Goal: Task Accomplishment & Management: Use online tool/utility

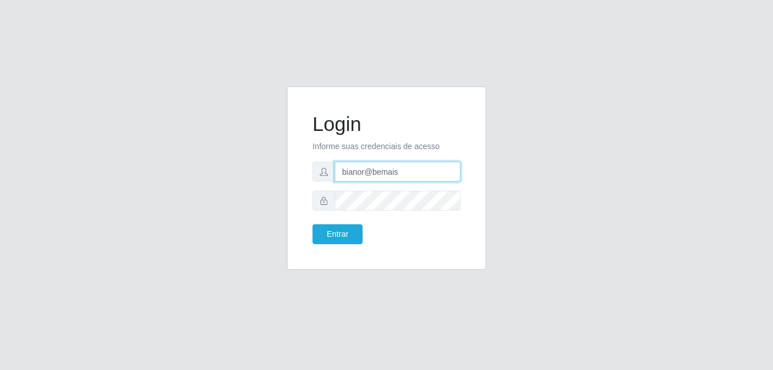
drag, startPoint x: 398, startPoint y: 167, endPoint x: 316, endPoint y: 175, distance: 82.3
click at [316, 175] on div "bianor@bemais" at bounding box center [386, 172] width 148 height 20
type input "[PERSON_NAME]"
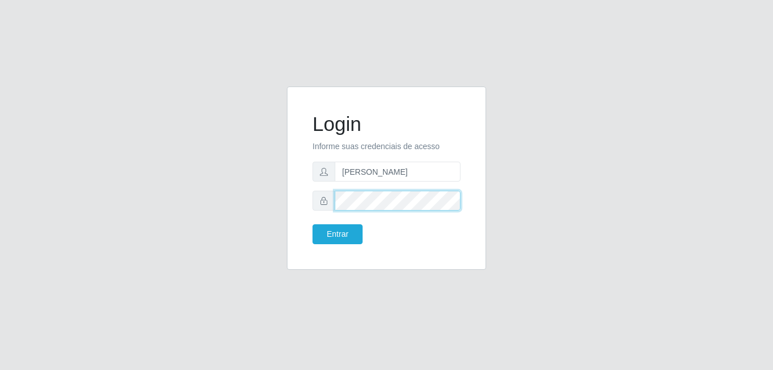
click at [327, 204] on div at bounding box center [386, 201] width 148 height 20
click at [312, 224] on button "Entrar" at bounding box center [337, 234] width 50 height 20
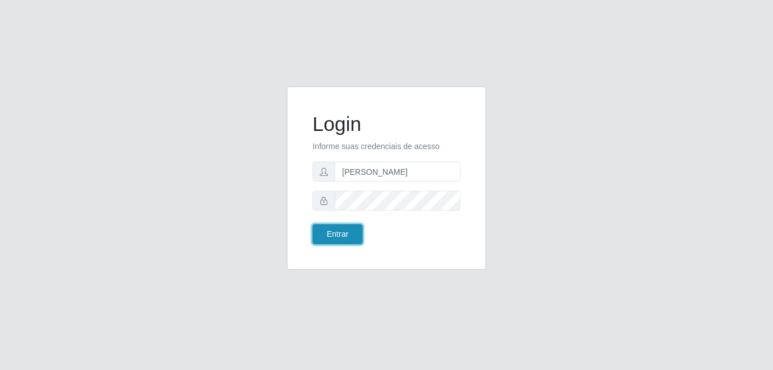
click at [336, 225] on button "Entrar" at bounding box center [337, 234] width 50 height 20
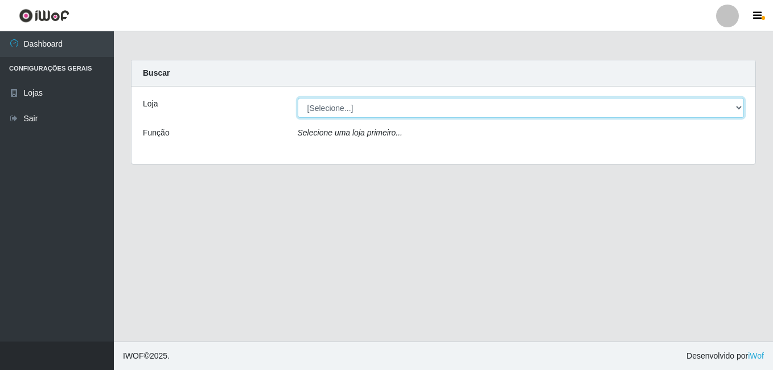
drag, startPoint x: 356, startPoint y: 104, endPoint x: 360, endPoint y: 120, distance: 15.9
click at [356, 104] on select "[Selecione...] [PERSON_NAME]" at bounding box center [521, 108] width 447 height 20
select select "230"
click at [298, 98] on select "[Selecione...] [PERSON_NAME]" at bounding box center [521, 108] width 447 height 20
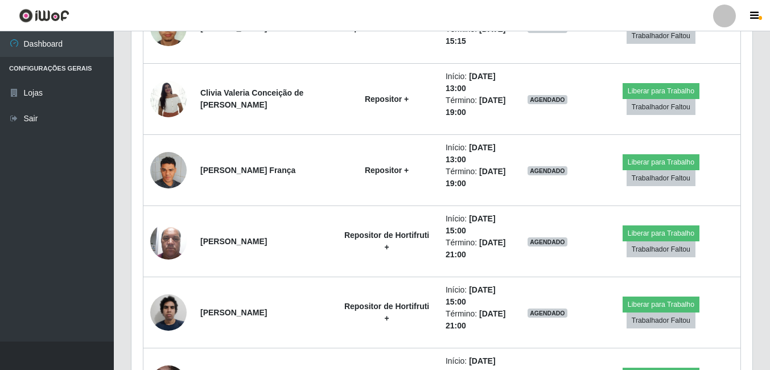
scroll to position [1024, 0]
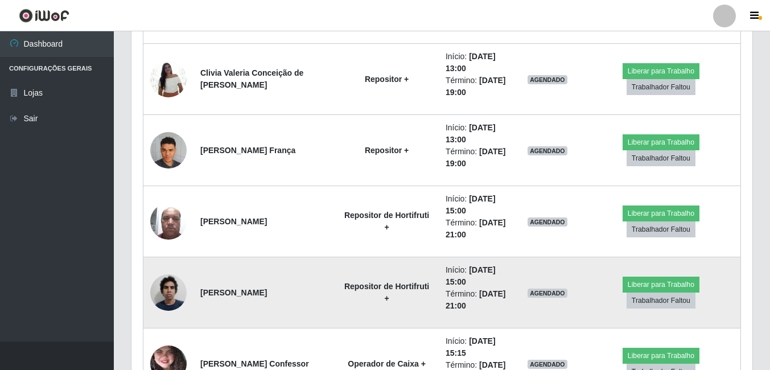
click at [175, 283] on img at bounding box center [168, 292] width 36 height 48
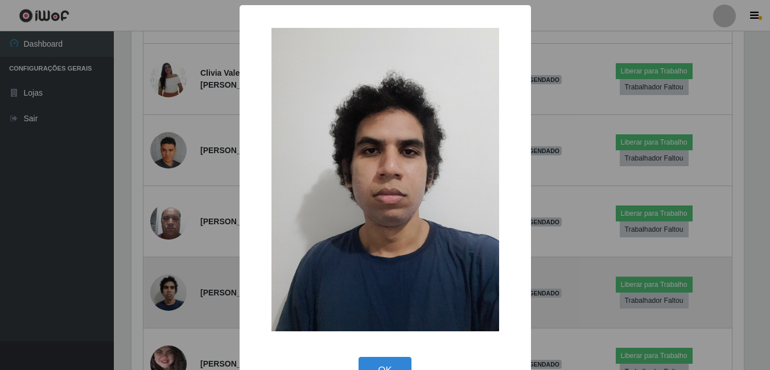
scroll to position [236, 615]
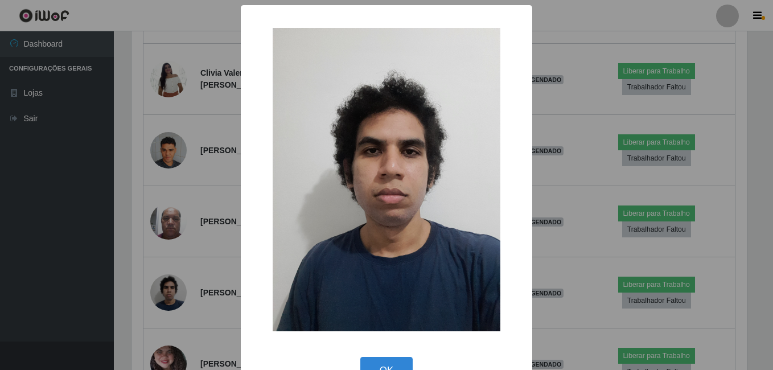
click at [117, 301] on div "× OK Cancel" at bounding box center [386, 185] width 773 height 370
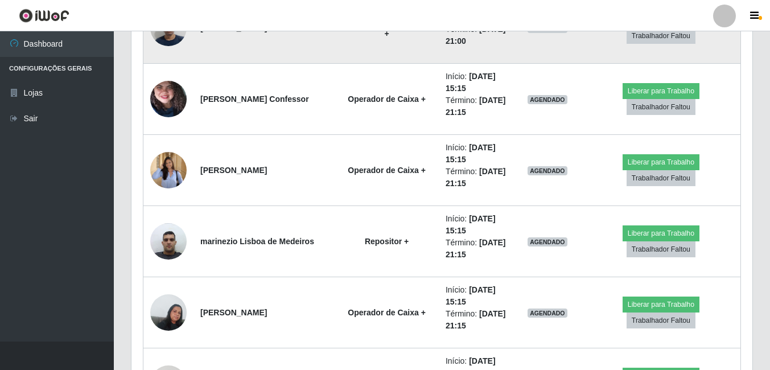
scroll to position [1309, 0]
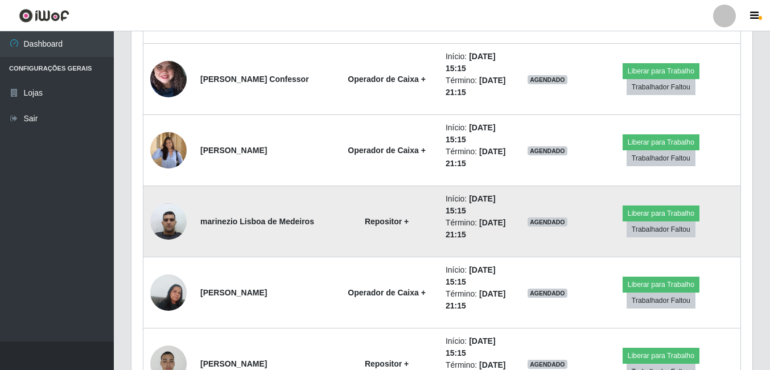
click at [166, 232] on img at bounding box center [168, 221] width 36 height 48
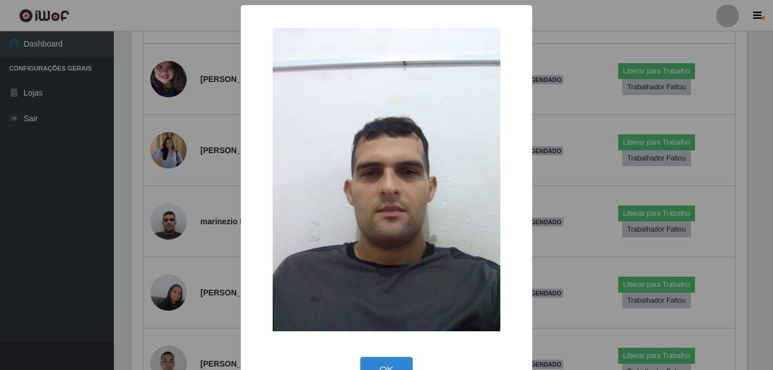
click at [151, 253] on div "× OK Cancel" at bounding box center [386, 185] width 773 height 370
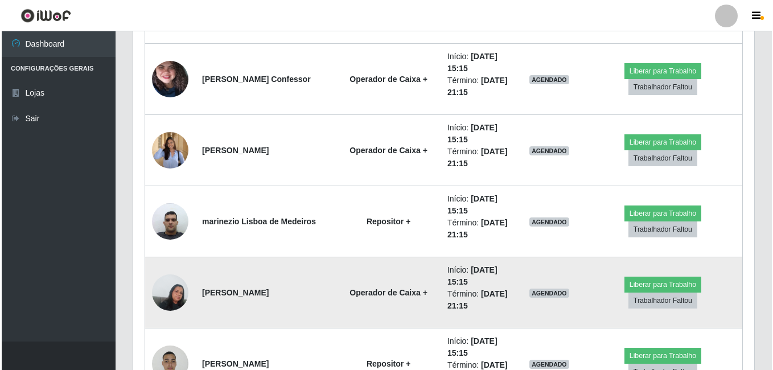
scroll to position [1366, 0]
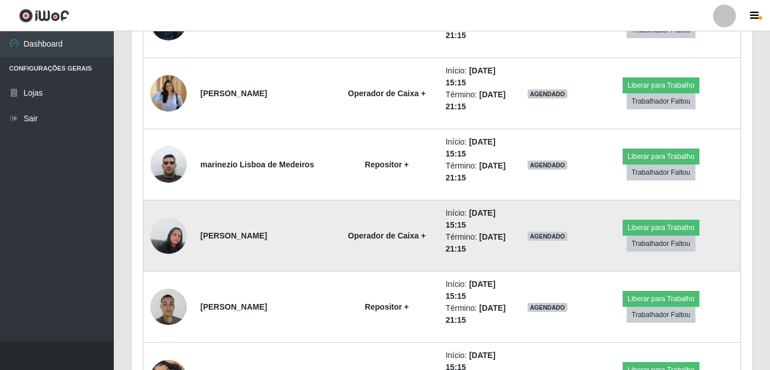
click at [176, 246] on img at bounding box center [168, 235] width 36 height 48
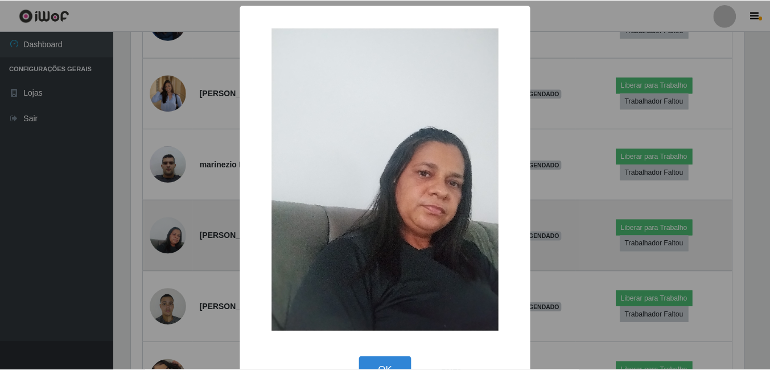
scroll to position [236, 615]
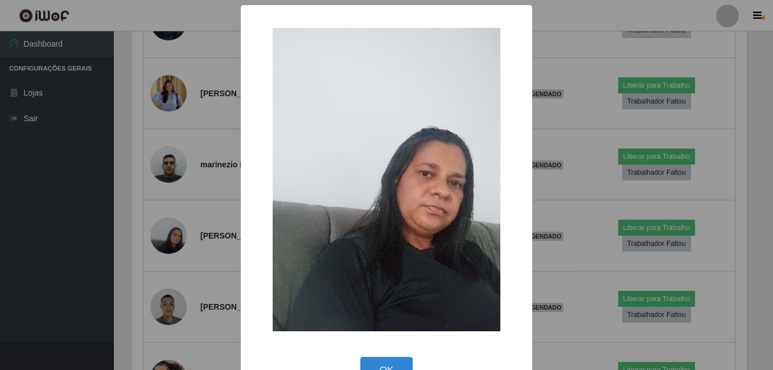
click at [131, 277] on div "× OK Cancel" at bounding box center [386, 185] width 773 height 370
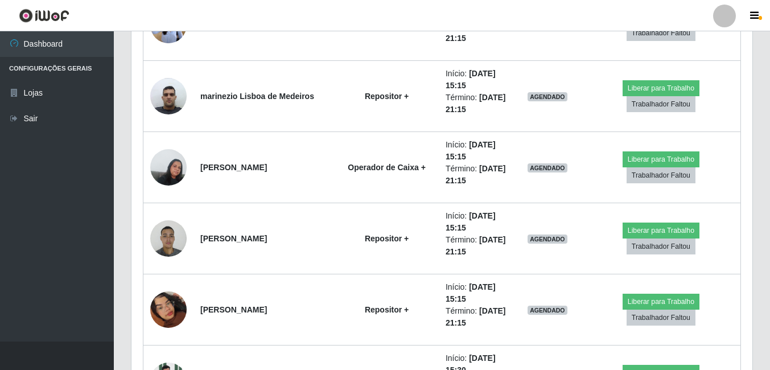
scroll to position [1480, 0]
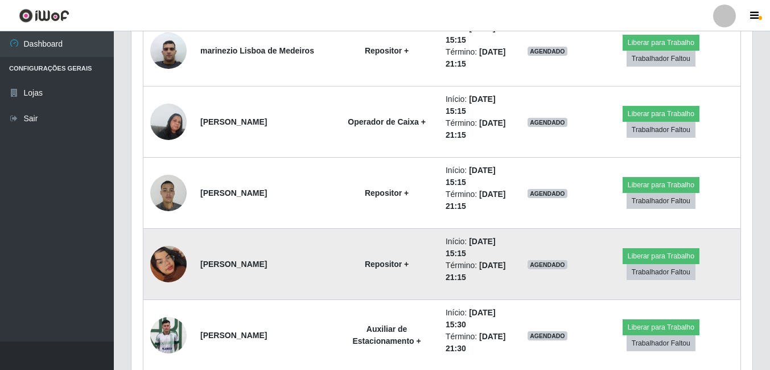
click at [166, 265] on img at bounding box center [168, 264] width 36 height 65
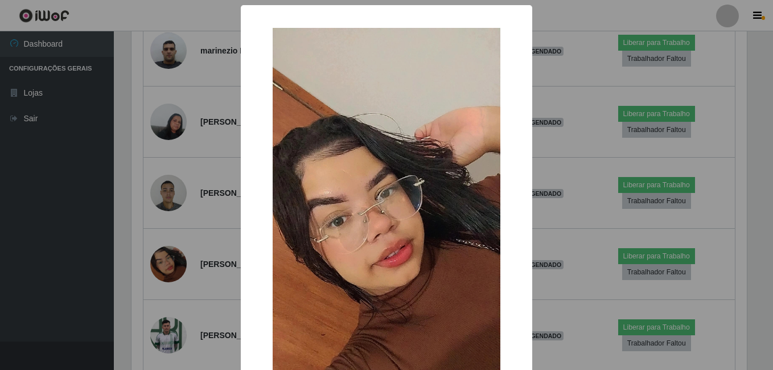
click at [141, 285] on div "× OK Cancel" at bounding box center [386, 185] width 773 height 370
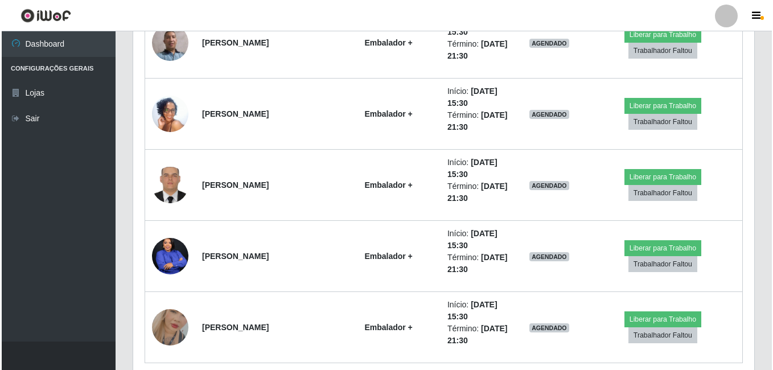
scroll to position [1962, 0]
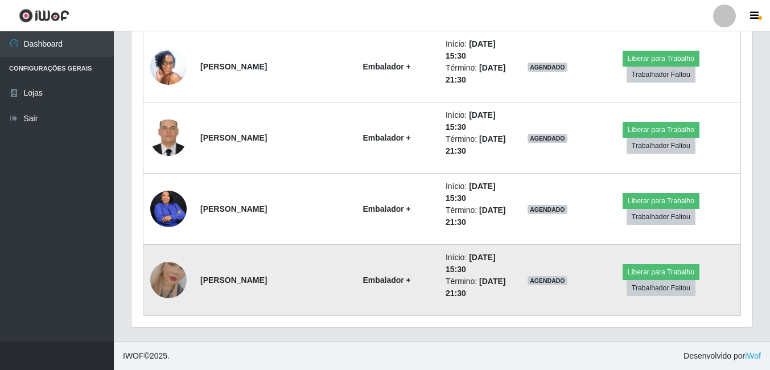
click at [166, 276] on img at bounding box center [168, 280] width 36 height 65
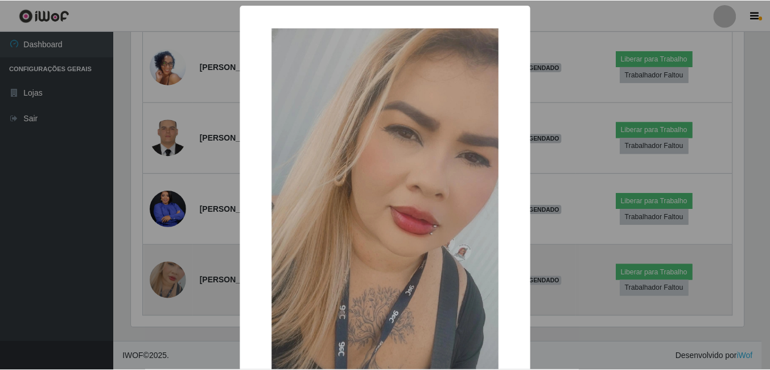
scroll to position [236, 615]
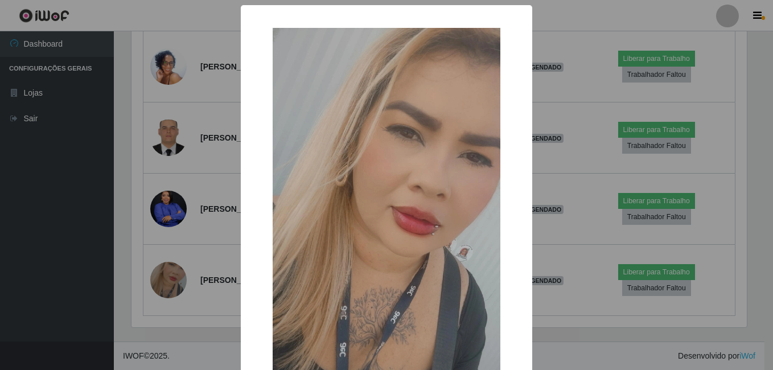
click at [151, 280] on div "× OK Cancel" at bounding box center [386, 185] width 773 height 370
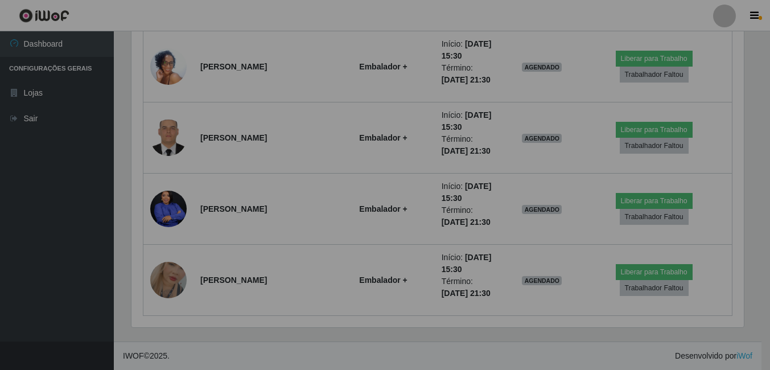
scroll to position [0, 0]
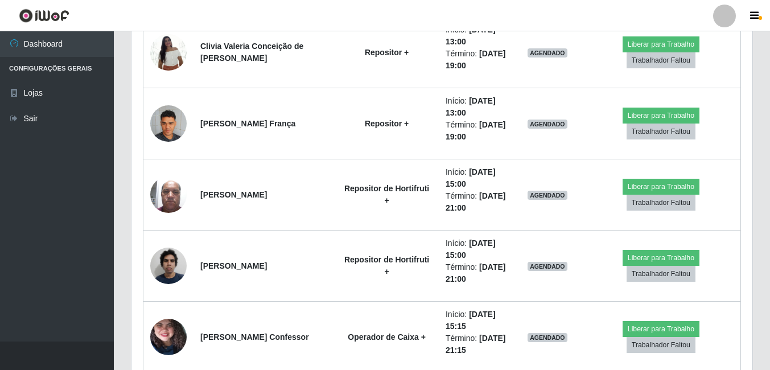
click at [688, 28] on header "Perfil Alterar Senha Sair" at bounding box center [385, 15] width 770 height 31
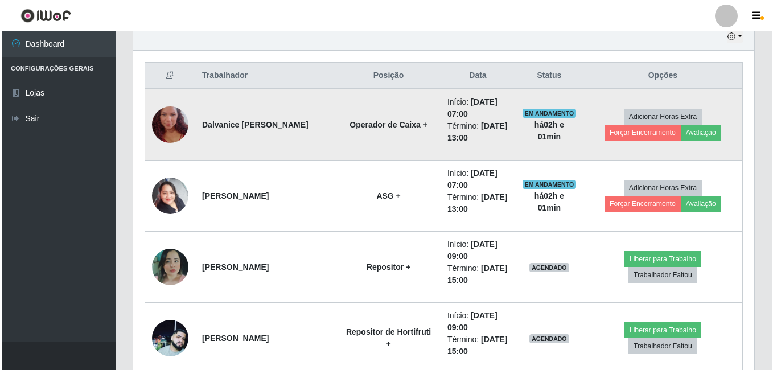
scroll to position [425, 0]
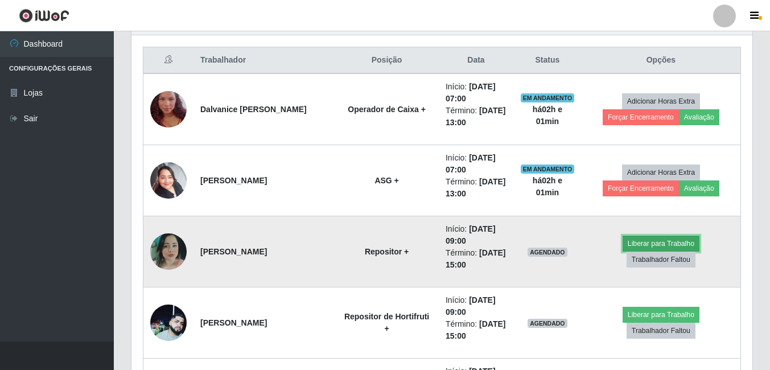
click at [623, 252] on button "Liberar para Trabalho" at bounding box center [661, 244] width 77 height 16
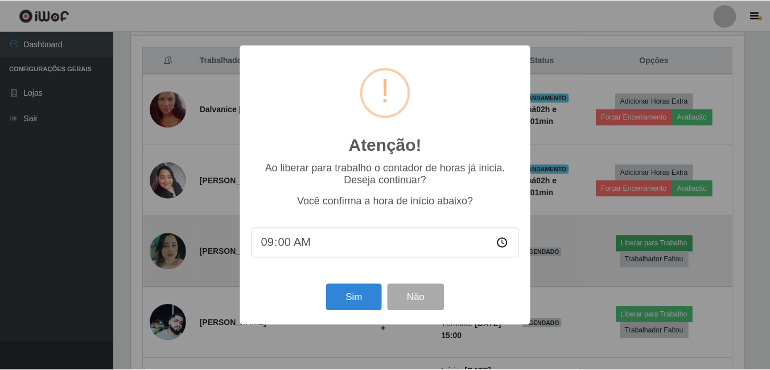
scroll to position [236, 615]
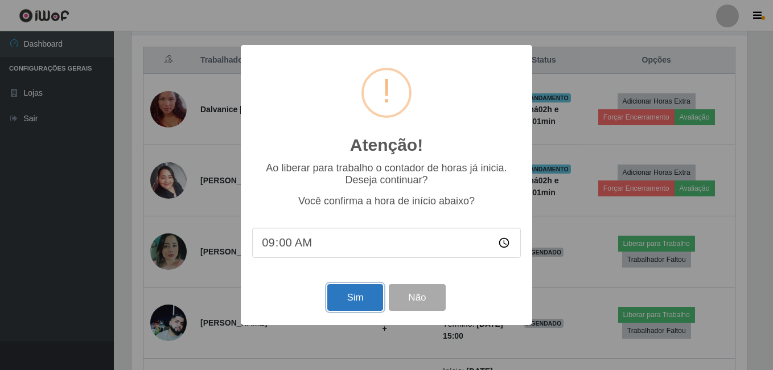
click at [356, 304] on button "Sim" at bounding box center [354, 297] width 55 height 27
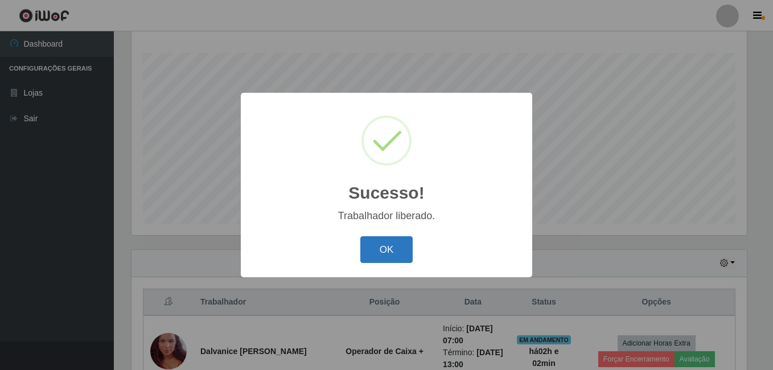
click at [400, 263] on button "OK" at bounding box center [386, 249] width 53 height 27
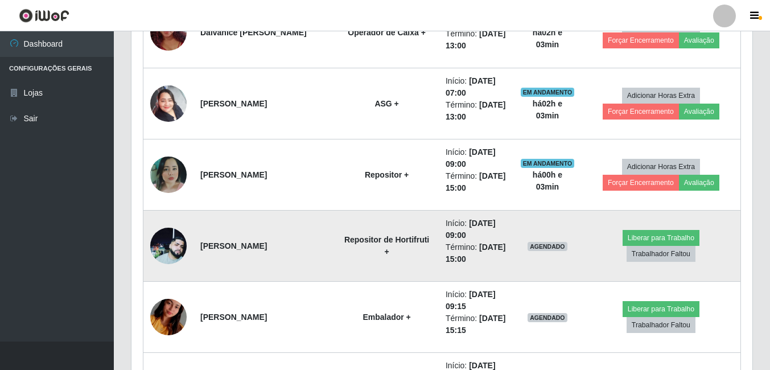
scroll to position [525, 0]
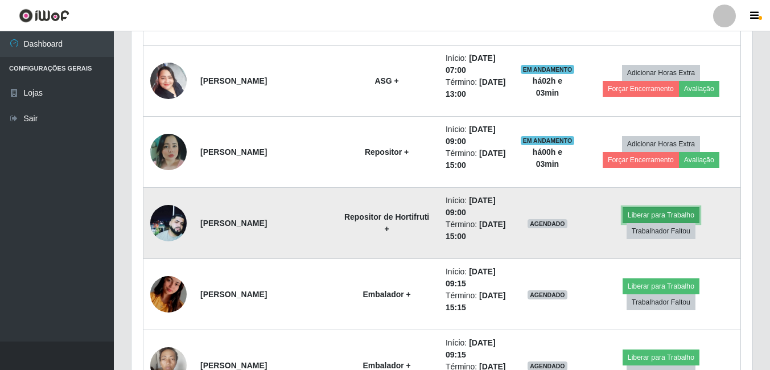
click at [623, 223] on button "Liberar para Trabalho" at bounding box center [661, 215] width 77 height 16
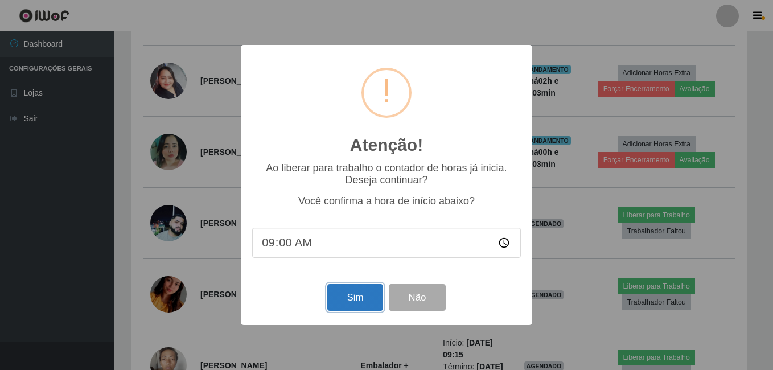
click at [373, 298] on button "Sim" at bounding box center [354, 297] width 55 height 27
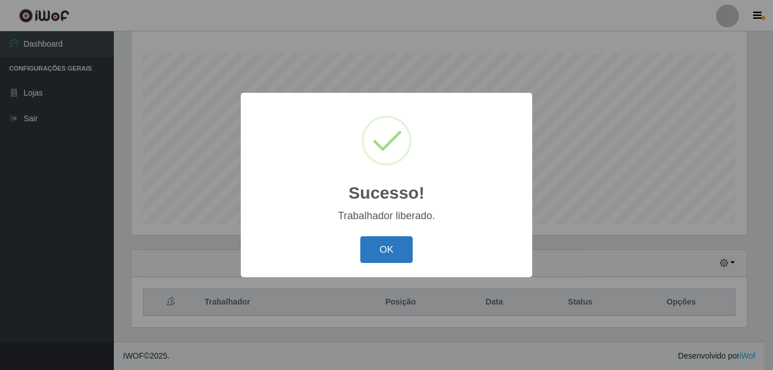
click at [384, 242] on button "OK" at bounding box center [386, 249] width 53 height 27
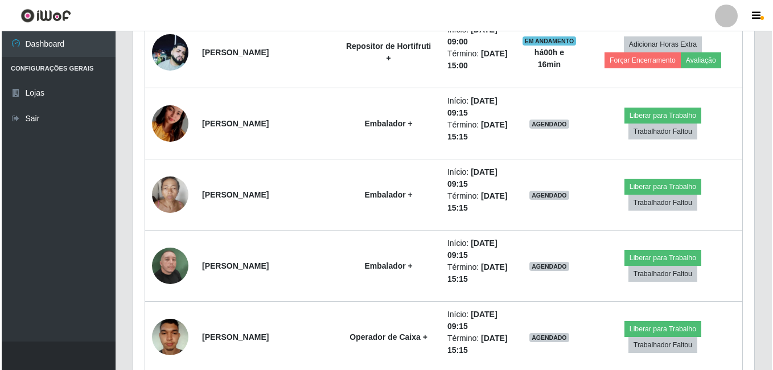
scroll to position [639, 0]
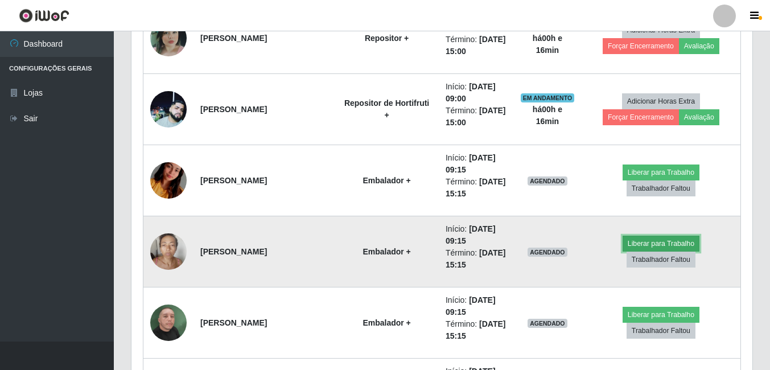
click at [645, 252] on button "Liberar para Trabalho" at bounding box center [661, 244] width 77 height 16
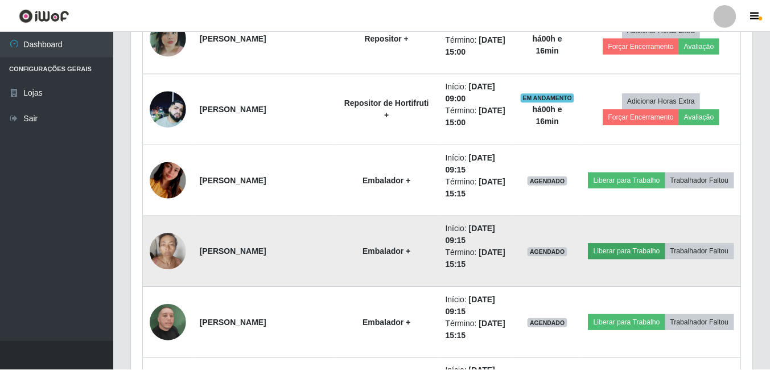
scroll to position [236, 615]
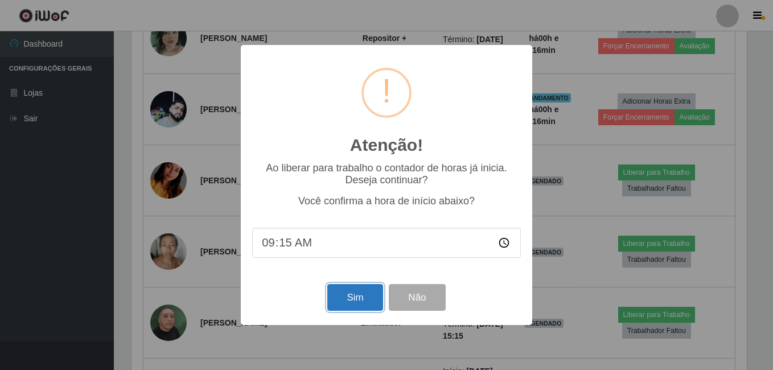
click at [363, 294] on button "Sim" at bounding box center [354, 297] width 55 height 27
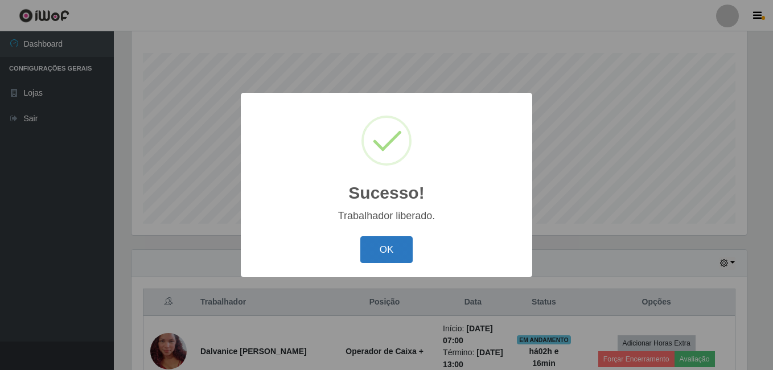
click at [387, 239] on button "OK" at bounding box center [386, 249] width 53 height 27
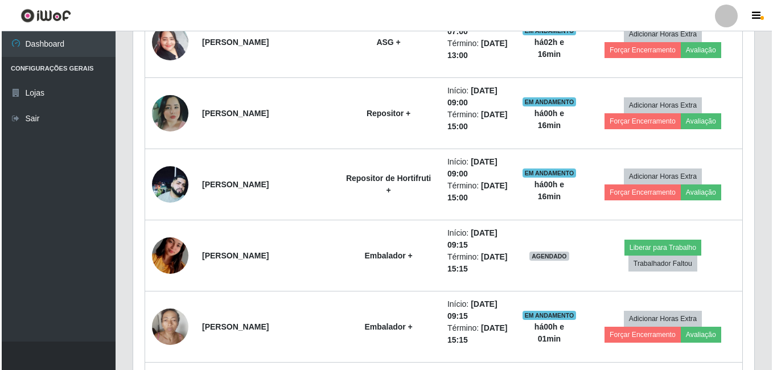
scroll to position [582, 0]
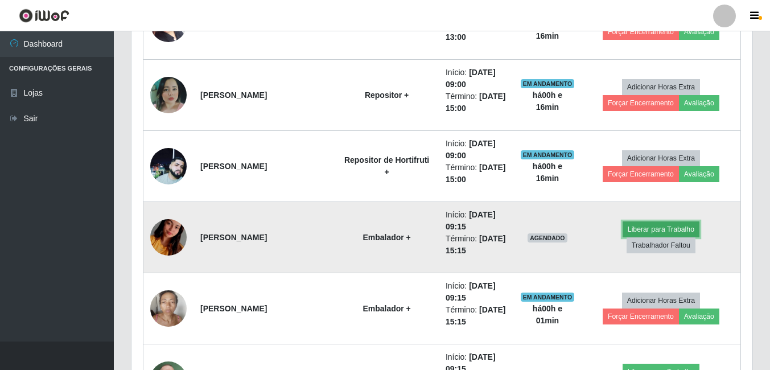
click at [644, 233] on button "Liberar para Trabalho" at bounding box center [661, 229] width 77 height 16
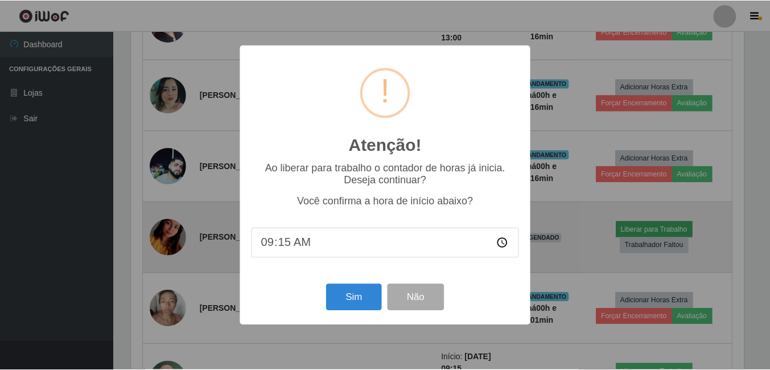
scroll to position [236, 615]
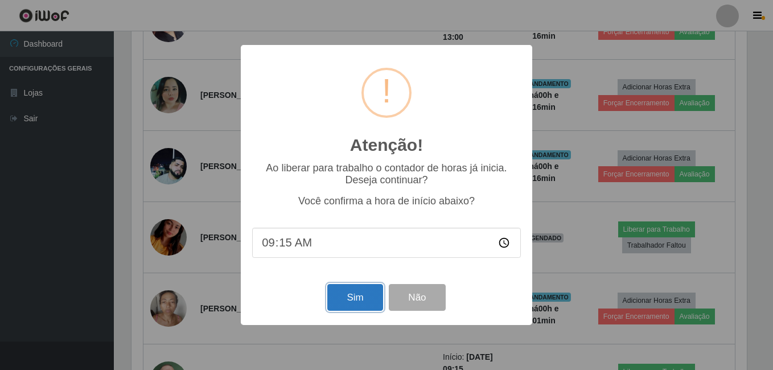
click at [354, 298] on button "Sim" at bounding box center [354, 297] width 55 height 27
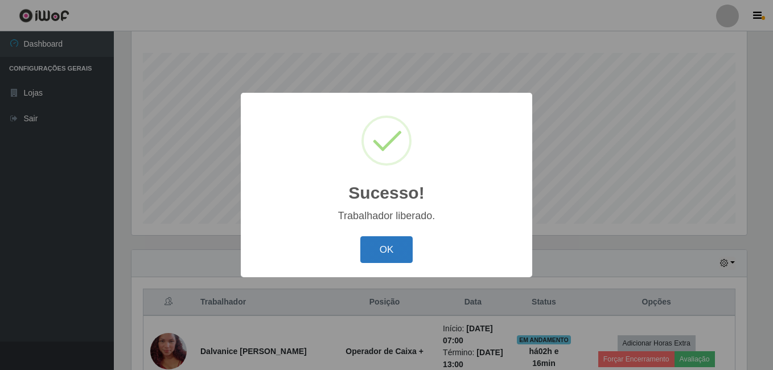
click at [404, 244] on button "OK" at bounding box center [386, 249] width 53 height 27
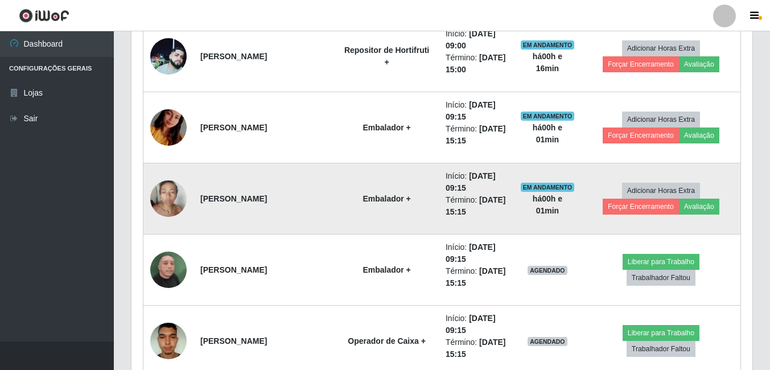
scroll to position [752, 0]
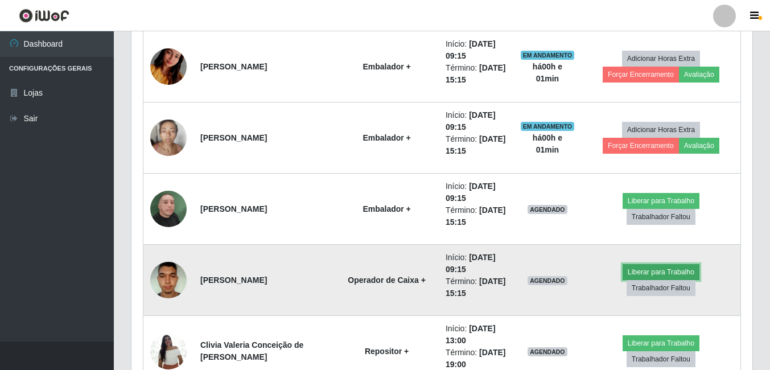
click at [628, 280] on button "Liberar para Trabalho" at bounding box center [661, 272] width 77 height 16
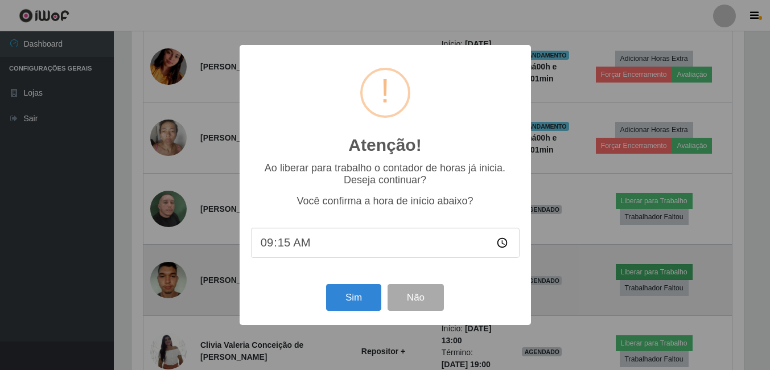
scroll to position [236, 615]
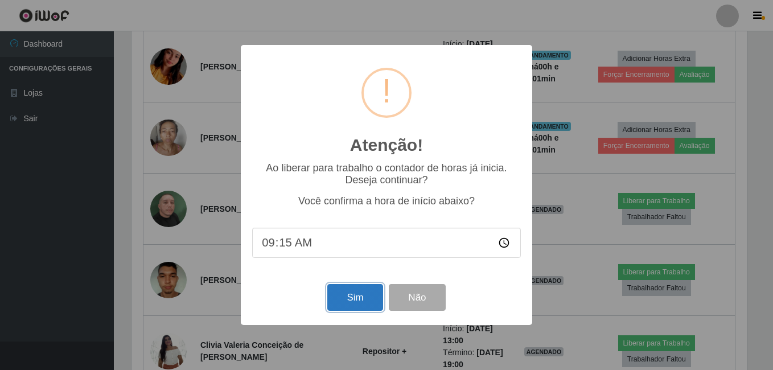
click at [348, 298] on button "Sim" at bounding box center [354, 297] width 55 height 27
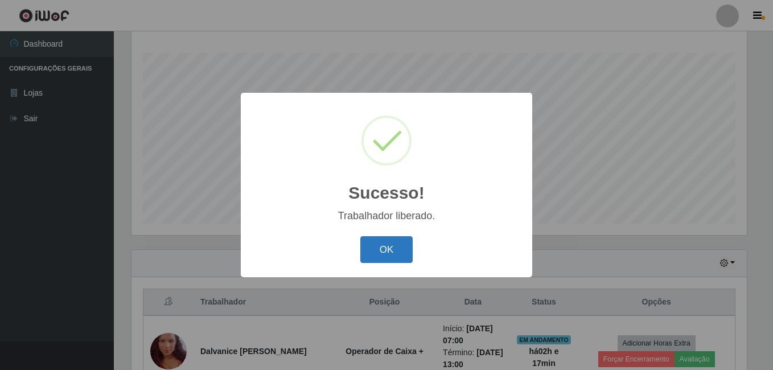
click at [394, 257] on button "OK" at bounding box center [386, 249] width 53 height 27
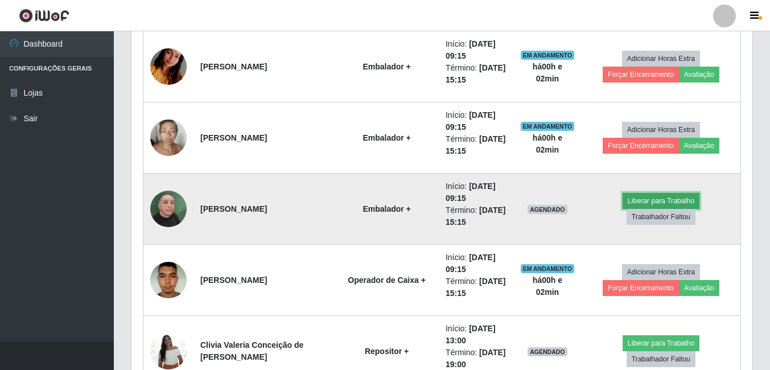
click at [645, 208] on button "Liberar para Trabalho" at bounding box center [661, 201] width 77 height 16
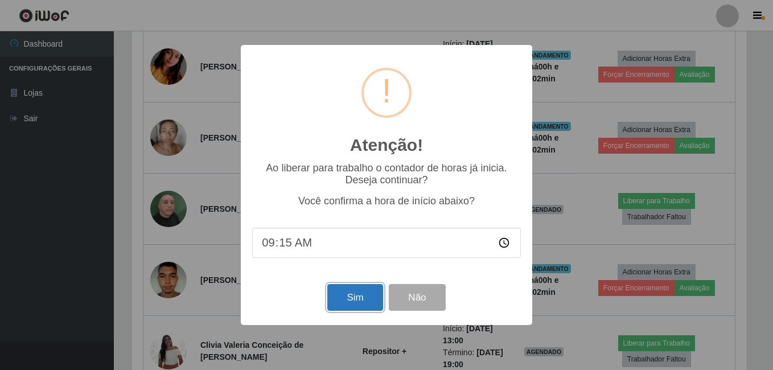
click at [346, 299] on button "Sim" at bounding box center [354, 297] width 55 height 27
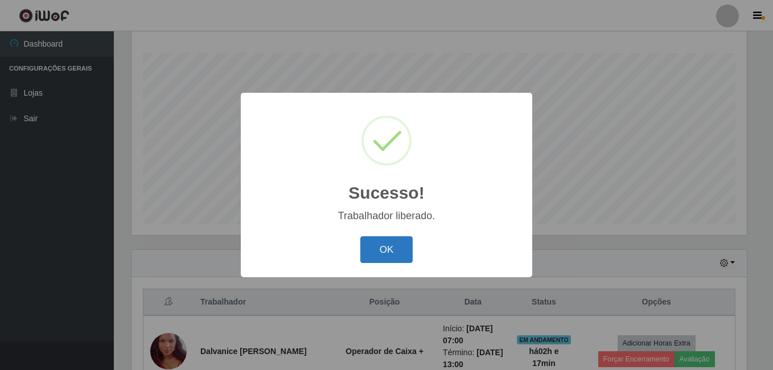
click at [375, 245] on button "OK" at bounding box center [386, 249] width 53 height 27
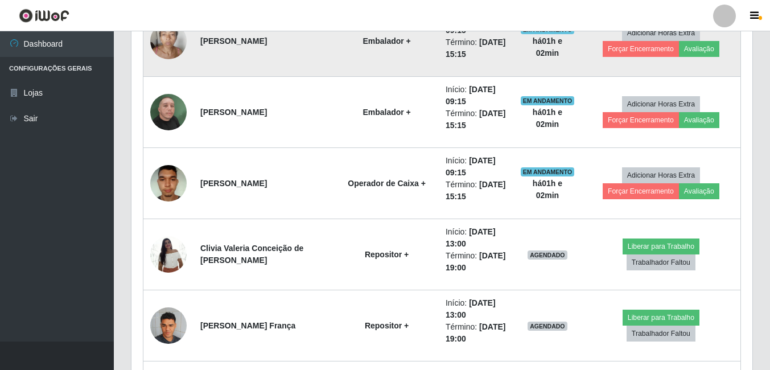
scroll to position [923, 0]
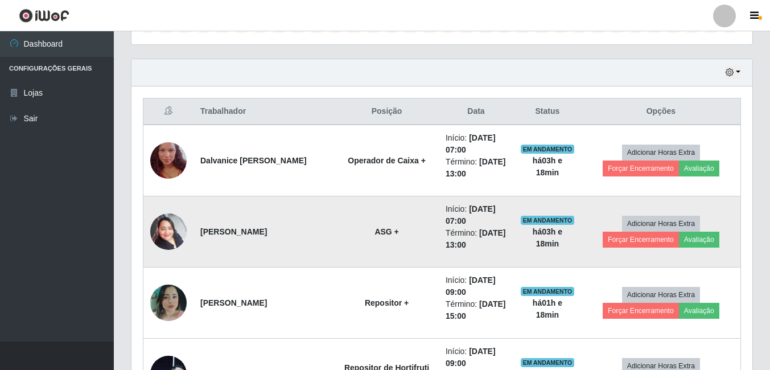
scroll to position [354, 0]
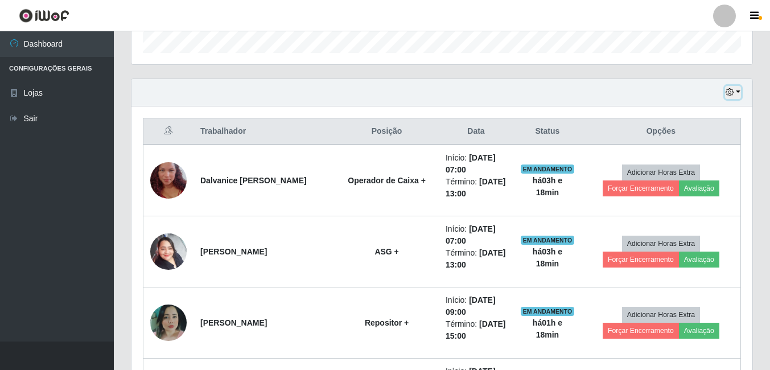
click at [733, 94] on icon "button" at bounding box center [730, 92] width 8 height 8
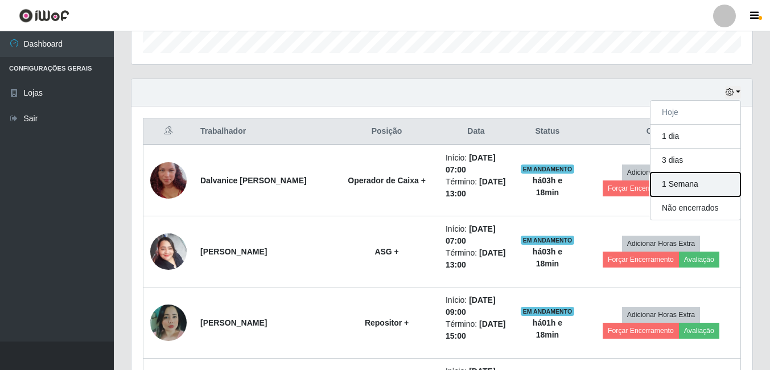
click at [680, 188] on button "1 Semana" at bounding box center [696, 184] width 90 height 24
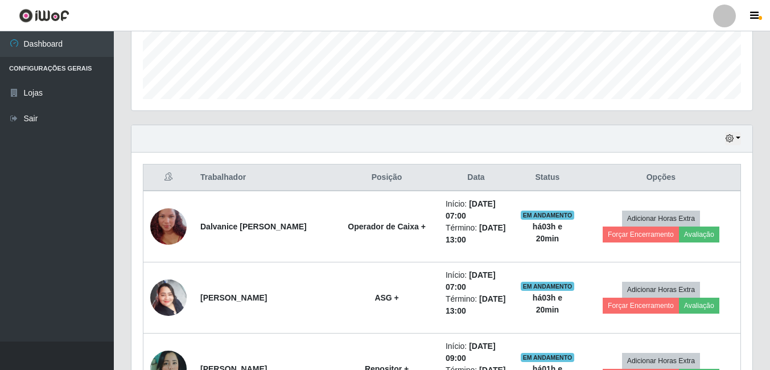
scroll to position [240, 0]
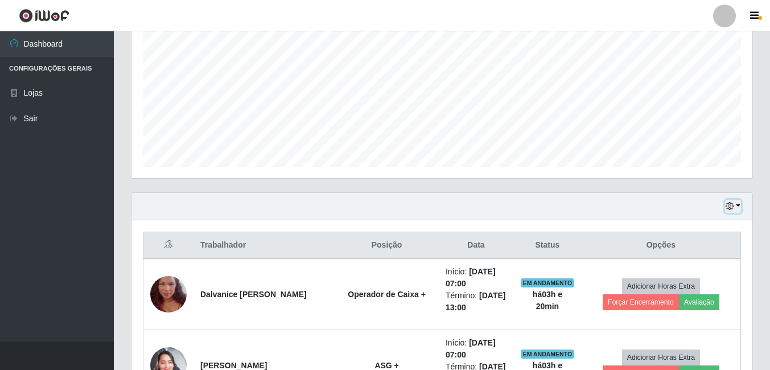
click at [730, 204] on icon "button" at bounding box center [730, 206] width 8 height 8
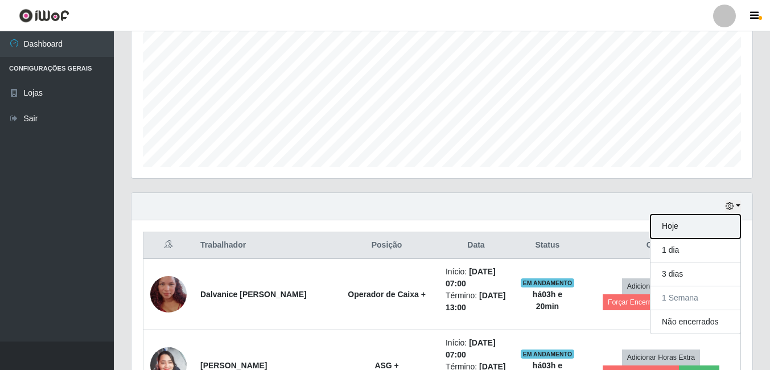
click at [686, 219] on button "Hoje" at bounding box center [696, 227] width 90 height 24
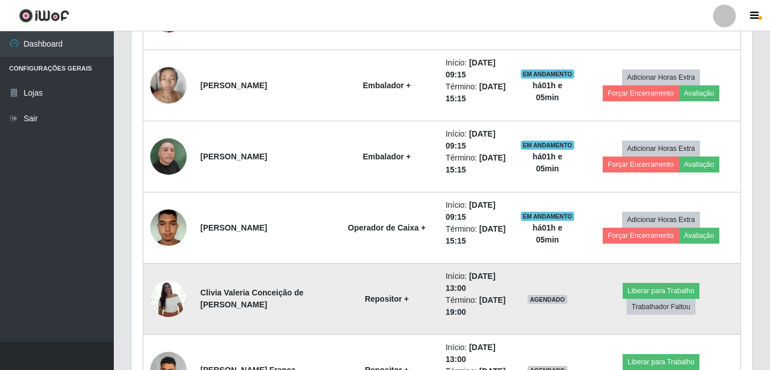
scroll to position [809, 0]
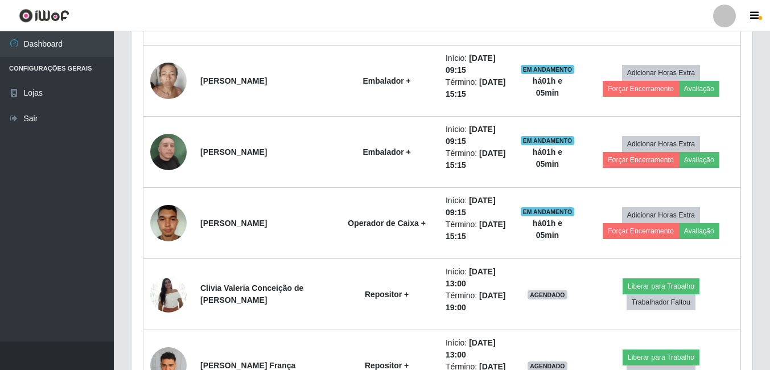
click at [501, 19] on header "Perfil Alterar Senha Sair" at bounding box center [385, 15] width 770 height 31
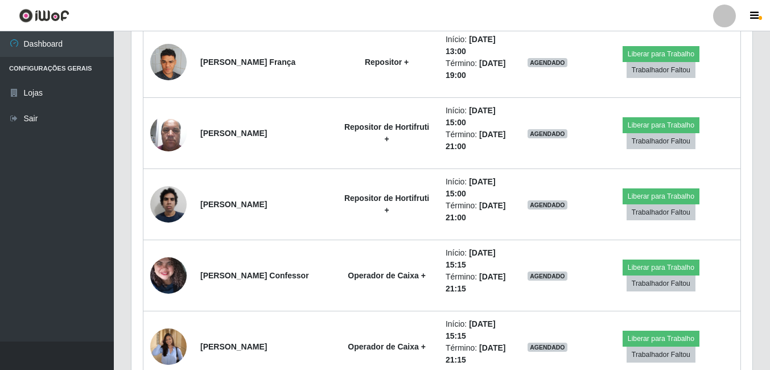
scroll to position [866, 0]
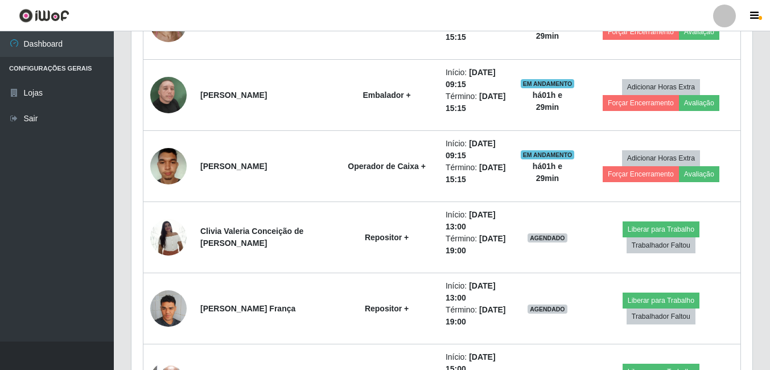
drag, startPoint x: 0, startPoint y: 67, endPoint x: 262, endPoint y: 10, distance: 268.6
click at [262, 10] on header "Perfil Alterar Senha Sair" at bounding box center [385, 15] width 770 height 31
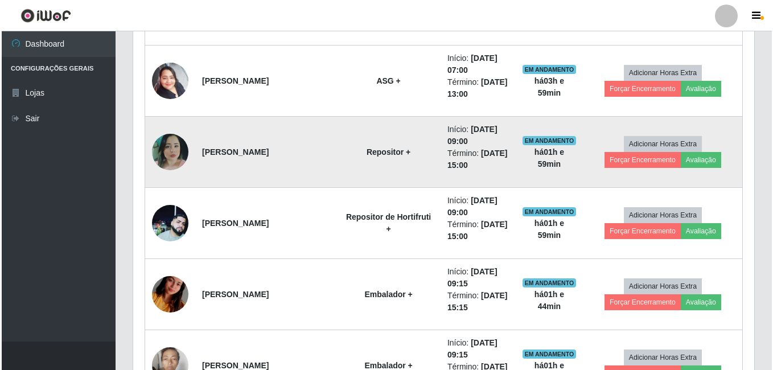
scroll to position [411, 0]
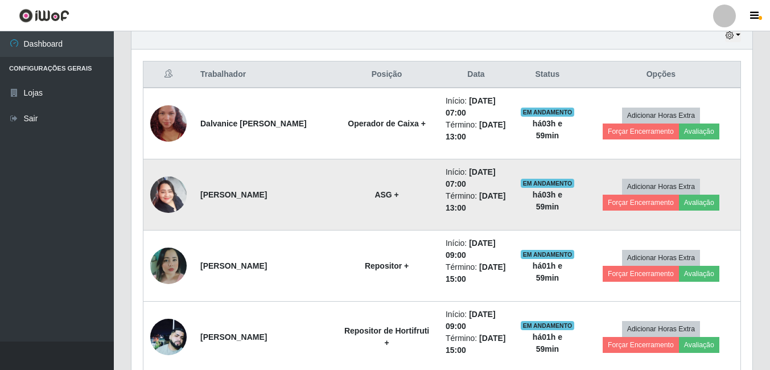
click at [173, 195] on img at bounding box center [168, 194] width 36 height 48
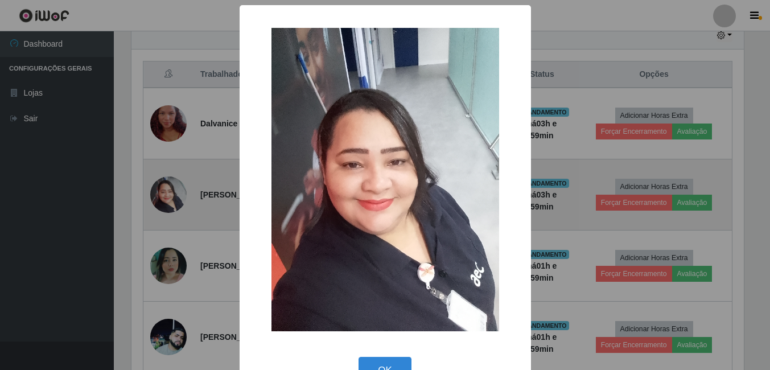
scroll to position [236, 615]
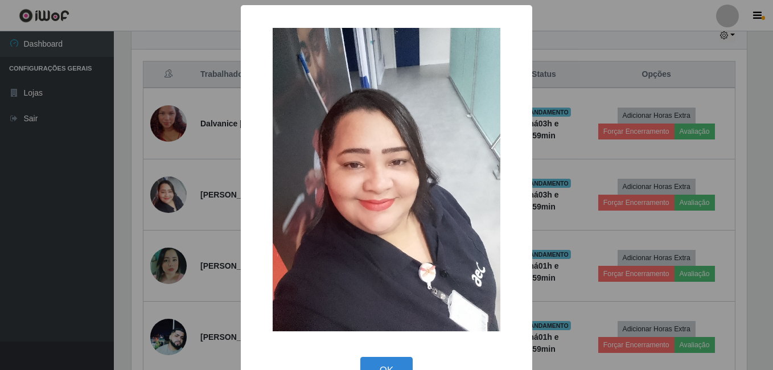
click at [134, 209] on div "× OK Cancel" at bounding box center [386, 185] width 773 height 370
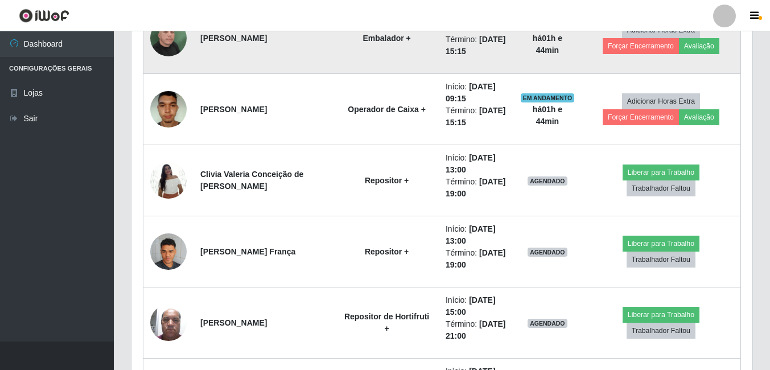
scroll to position [980, 0]
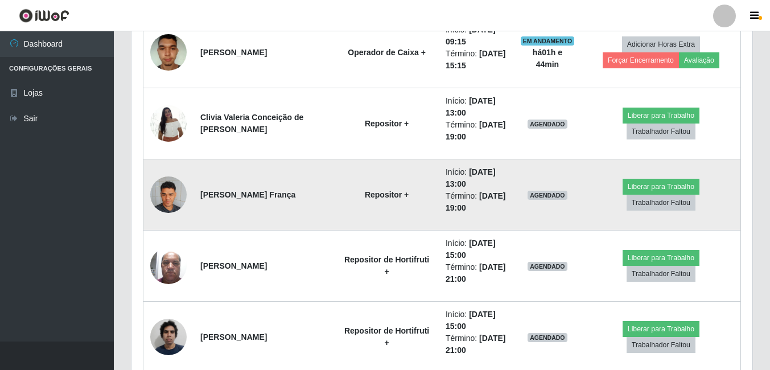
click at [178, 203] on img at bounding box center [168, 194] width 36 height 48
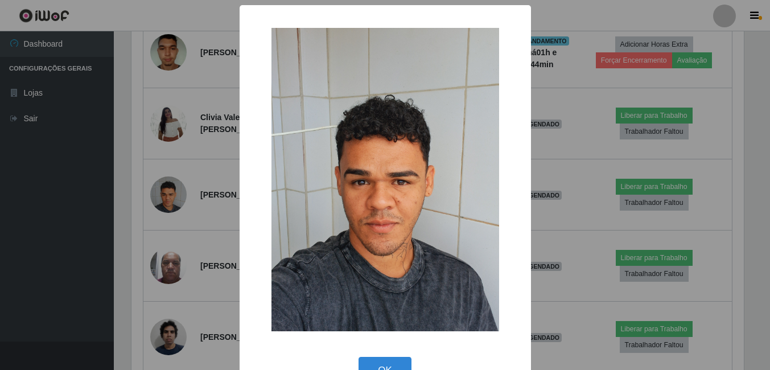
scroll to position [236, 615]
click at [133, 227] on div "× OK Cancel" at bounding box center [386, 185] width 773 height 370
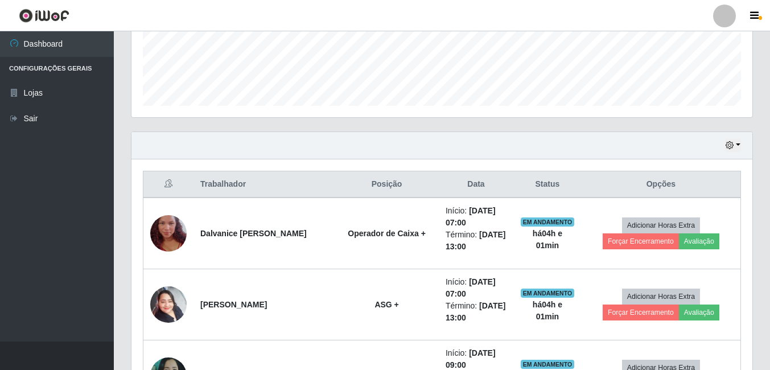
scroll to position [297, 0]
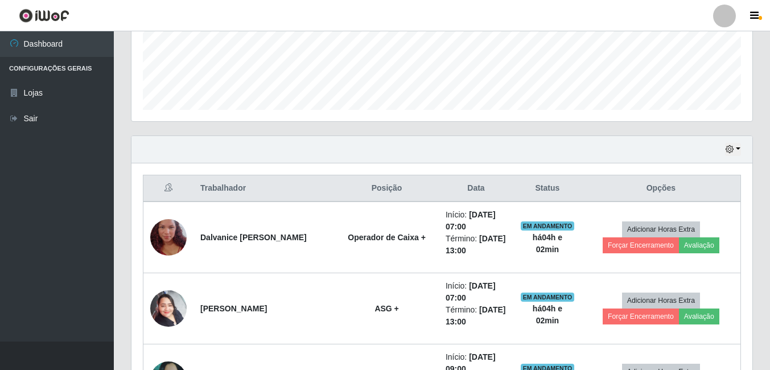
click at [381, 143] on div "Hoje 1 dia 3 dias 1 Semana Não encerrados" at bounding box center [441, 149] width 621 height 27
click at [439, 192] on th "Data" at bounding box center [476, 188] width 75 height 27
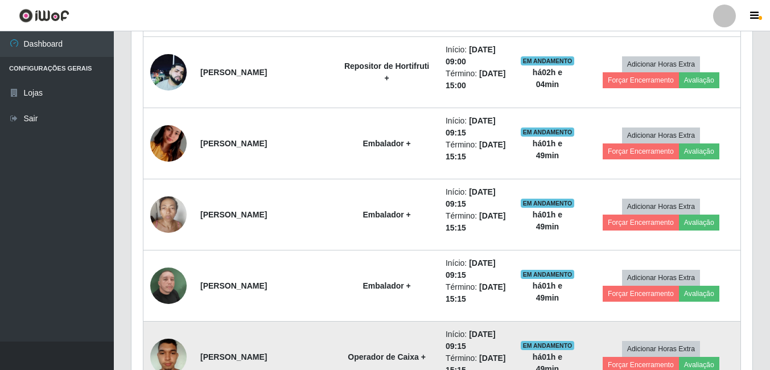
scroll to position [695, 0]
